Goal: Find specific page/section

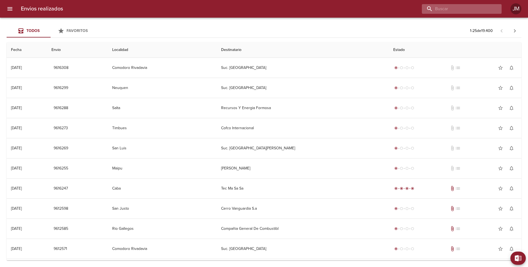
click at [459, 9] on input "buscar" at bounding box center [457, 9] width 70 height 10
type input "17085"
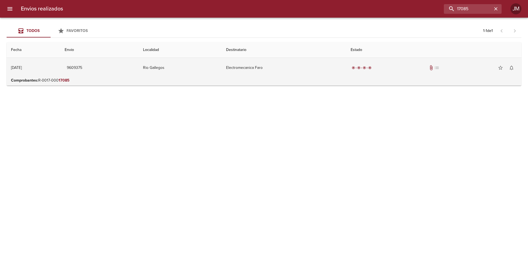
click at [279, 70] on td "Electromecanica Faro" at bounding box center [284, 68] width 125 height 20
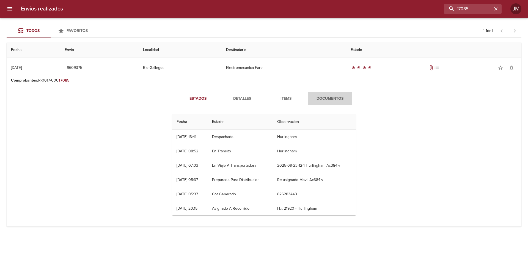
click at [336, 100] on span "Documentos" at bounding box center [330, 98] width 37 height 7
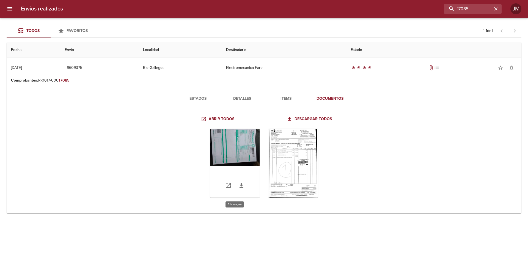
click at [246, 155] on div "Tabla de envíos del cliente" at bounding box center [235, 163] width 50 height 69
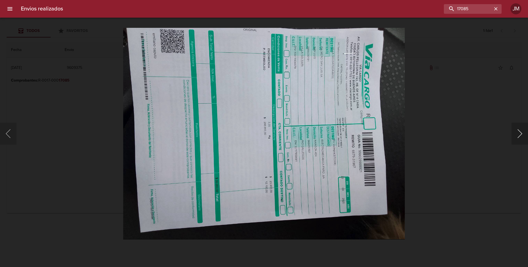
click at [517, 135] on button "Siguiente" at bounding box center [520, 133] width 17 height 22
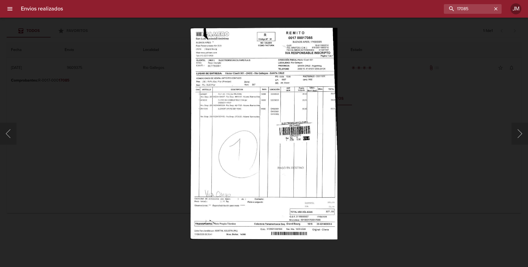
click at [3, 132] on div at bounding box center [3, 133] width 6 height 267
click at [12, 135] on button "Anterior" at bounding box center [8, 133] width 17 height 22
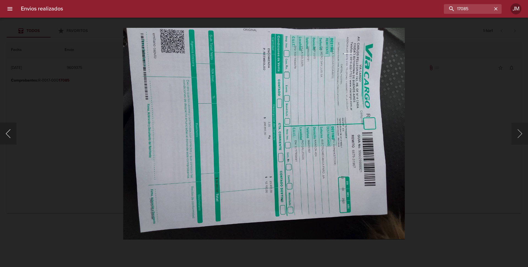
click at [11, 134] on button "Anterior" at bounding box center [8, 133] width 17 height 22
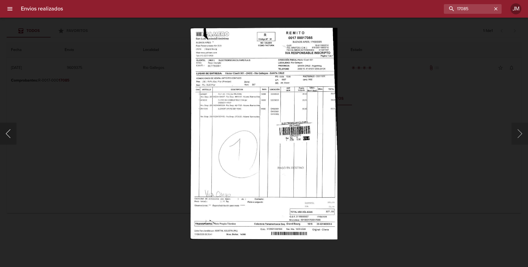
click at [10, 134] on button "Anterior" at bounding box center [8, 133] width 17 height 22
